Goal: Use online tool/utility: Utilize a website feature to perform a specific function

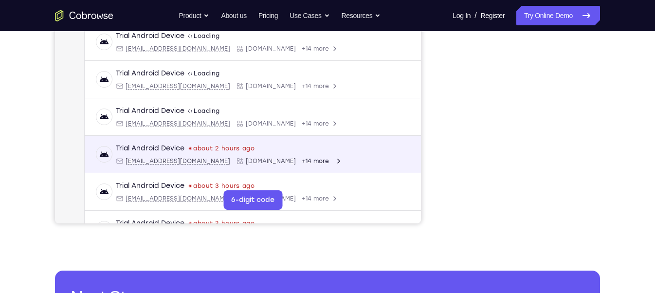
scroll to position [45, 0]
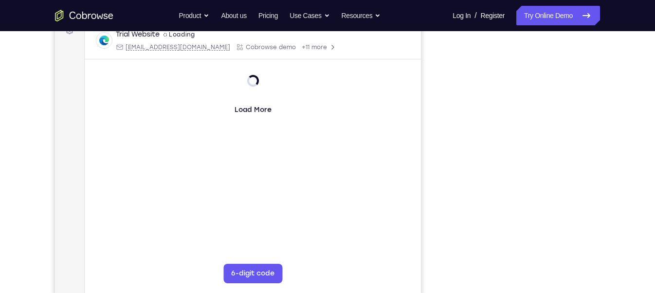
scroll to position [157, 0]
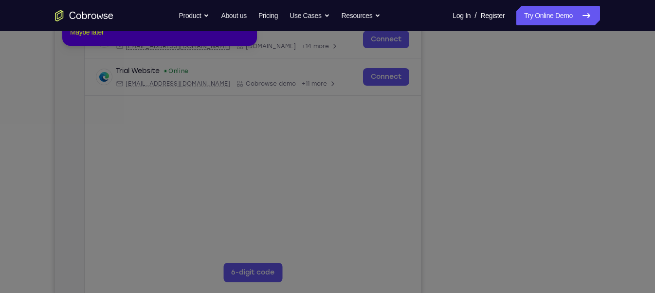
click at [87, 38] on button "Maybe later" at bounding box center [87, 32] width 34 height 12
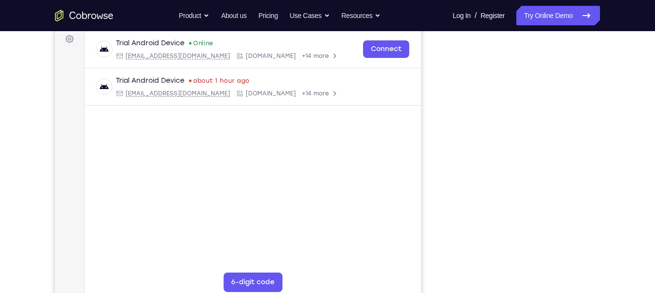
scroll to position [148, 0]
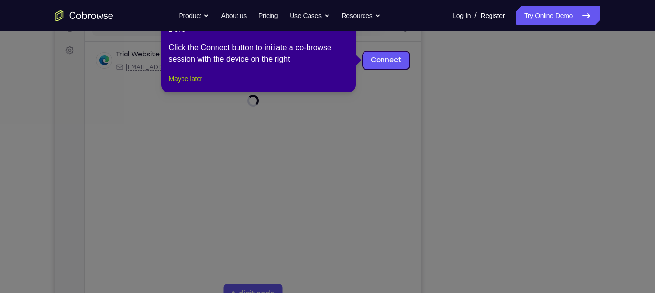
click at [199, 85] on button "Maybe later" at bounding box center [186, 79] width 34 height 12
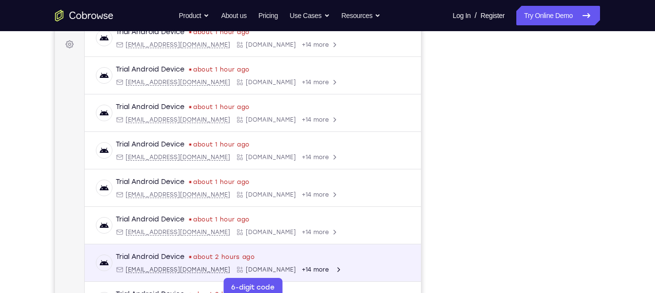
scroll to position [97, 0]
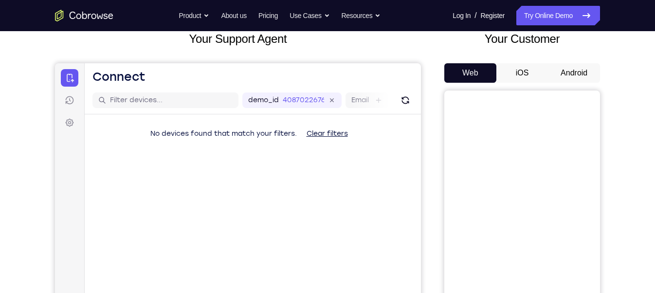
scroll to position [64, 0]
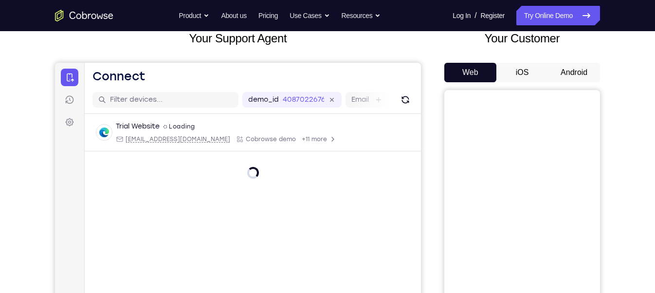
click at [572, 70] on button "Android" at bounding box center [574, 72] width 52 height 19
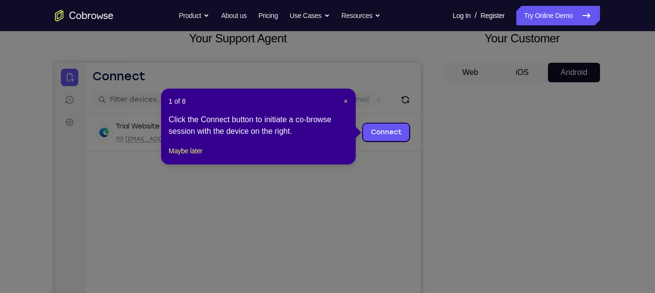
click at [348, 106] on div "1 of 8 × Click the Connect button to initiate a co-browse session with the devi…" at bounding box center [258, 127] width 195 height 76
click at [344, 98] on span "×" at bounding box center [346, 101] width 4 height 8
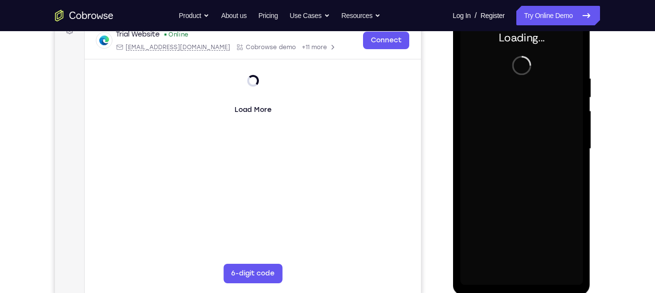
scroll to position [0, 0]
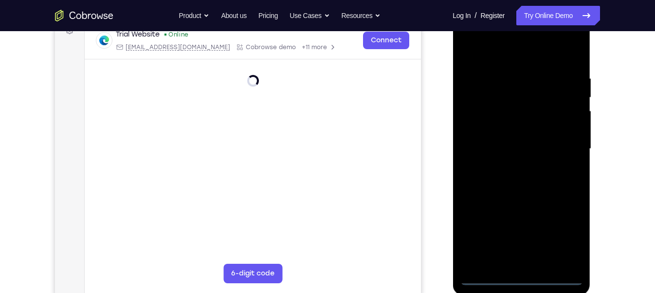
click at [521, 278] on div at bounding box center [521, 149] width 123 height 272
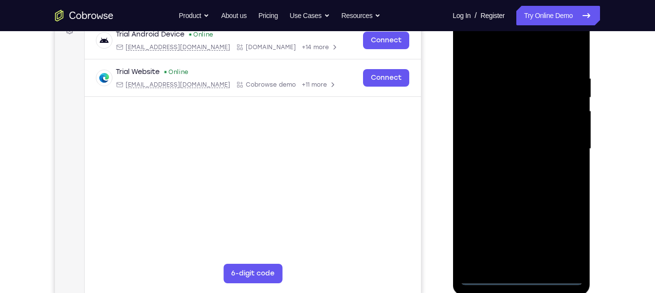
click at [566, 235] on div at bounding box center [521, 149] width 123 height 272
click at [493, 52] on div at bounding box center [521, 149] width 123 height 272
click at [565, 149] on div at bounding box center [521, 149] width 123 height 272
click at [508, 166] on div at bounding box center [521, 149] width 123 height 272
click at [489, 142] on div at bounding box center [521, 149] width 123 height 272
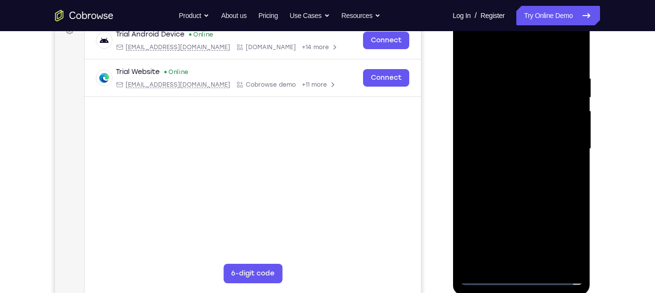
click at [483, 129] on div at bounding box center [521, 149] width 123 height 272
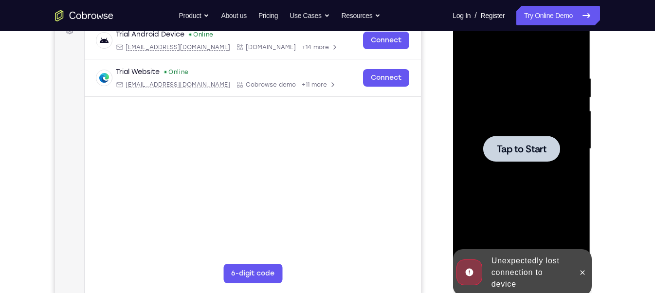
click at [528, 201] on div at bounding box center [521, 149] width 123 height 272
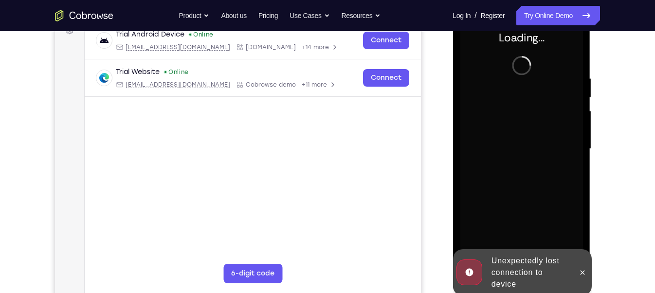
click at [526, 259] on div "Unexpectedly lost connection to device" at bounding box center [529, 272] width 85 height 43
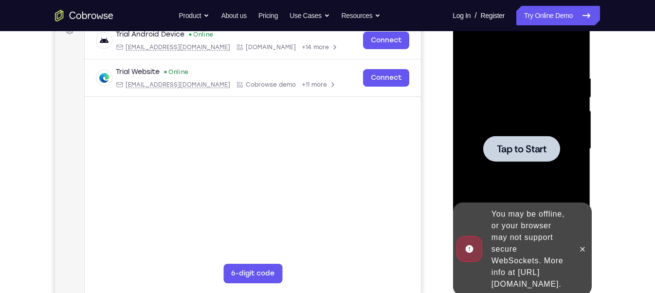
click at [517, 139] on div at bounding box center [521, 149] width 77 height 26
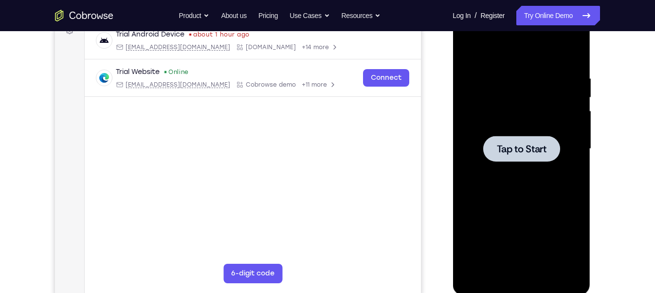
click at [540, 193] on div at bounding box center [521, 149] width 123 height 272
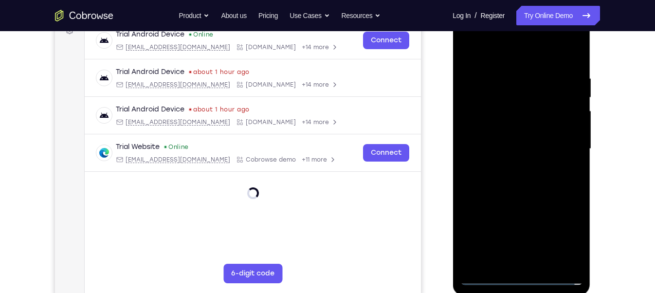
click at [520, 282] on div at bounding box center [521, 149] width 123 height 272
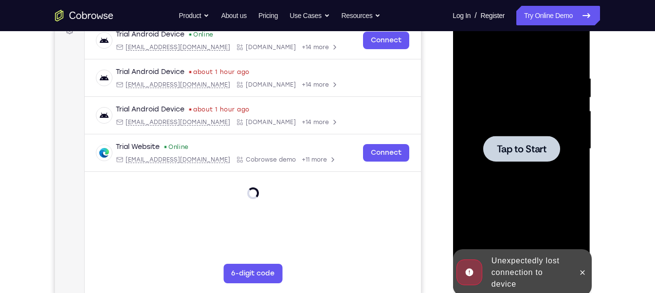
click at [494, 242] on div at bounding box center [521, 149] width 123 height 272
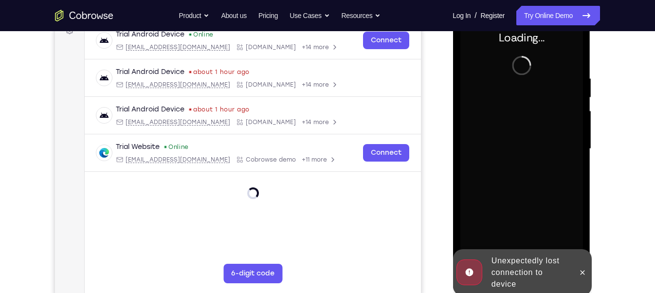
click at [500, 265] on div "Unexpectedly lost connection to device" at bounding box center [529, 272] width 85 height 43
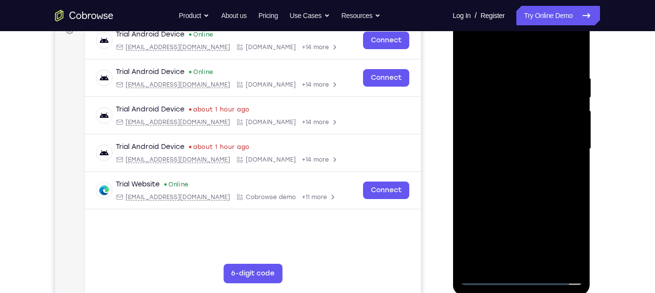
click at [520, 276] on div at bounding box center [521, 149] width 123 height 272
click at [565, 232] on div at bounding box center [521, 149] width 123 height 272
click at [491, 52] on div at bounding box center [521, 149] width 123 height 272
click at [562, 145] on div at bounding box center [521, 149] width 123 height 272
click at [511, 165] on div at bounding box center [521, 149] width 123 height 272
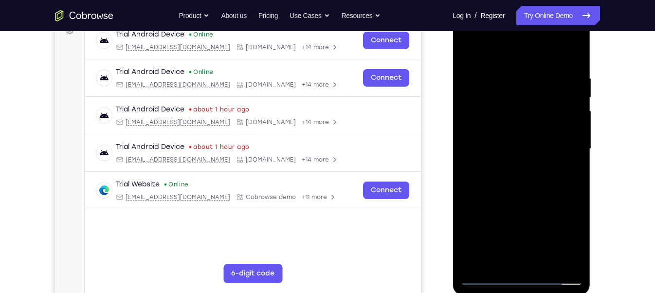
click at [497, 137] on div at bounding box center [521, 149] width 123 height 272
click at [502, 127] on div at bounding box center [521, 149] width 123 height 272
click at [499, 148] on div at bounding box center [521, 149] width 123 height 272
click at [517, 181] on div at bounding box center [521, 149] width 123 height 272
